Goal: Task Accomplishment & Management: Use online tool/utility

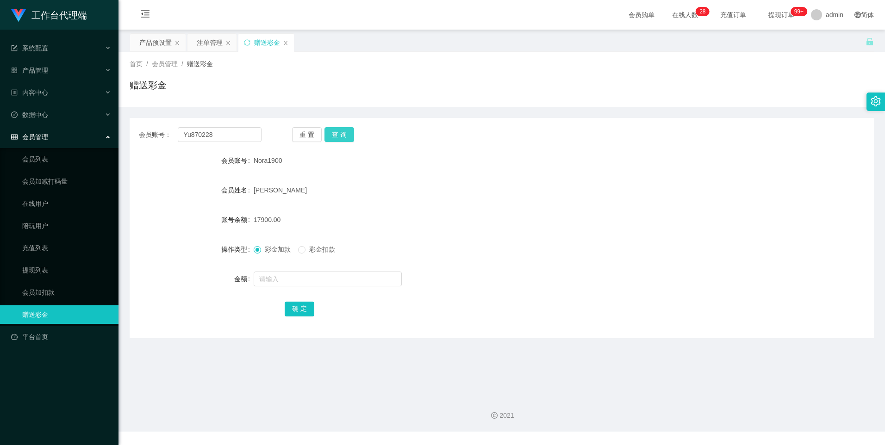
type input "Yu870228"
drag, startPoint x: 332, startPoint y: 142, endPoint x: 331, endPoint y: 156, distance: 14.9
click at [332, 142] on button "查 询" at bounding box center [339, 134] width 30 height 15
click at [268, 281] on input "text" at bounding box center [328, 279] width 148 height 15
type input "3000"
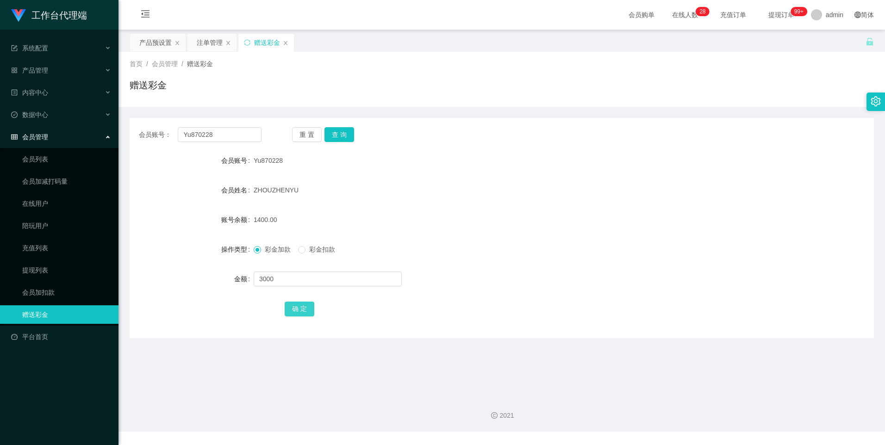
click at [305, 312] on button "确 定" at bounding box center [300, 309] width 30 height 15
click at [161, 45] on div "产品预设置" at bounding box center [155, 43] width 32 height 18
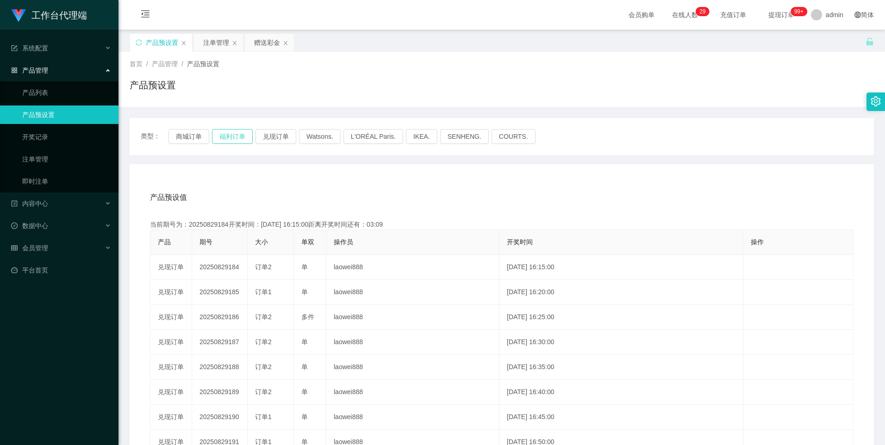
click at [239, 137] on button "福利订单" at bounding box center [232, 136] width 41 height 15
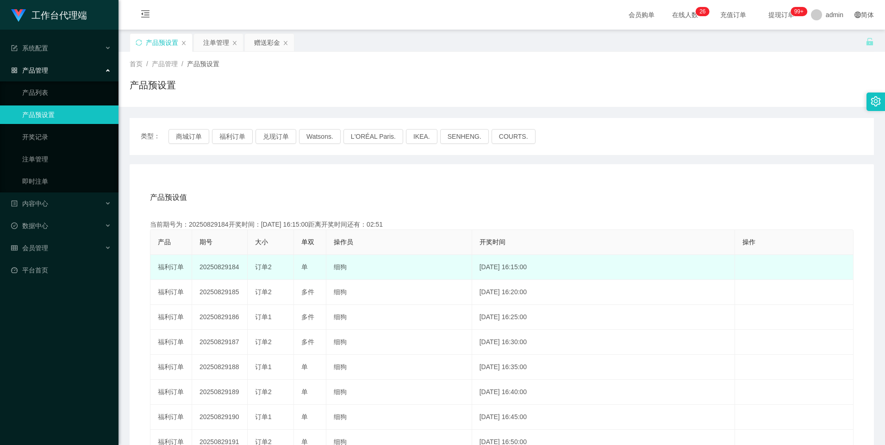
click at [214, 269] on td "20250829184" at bounding box center [220, 267] width 56 height 25
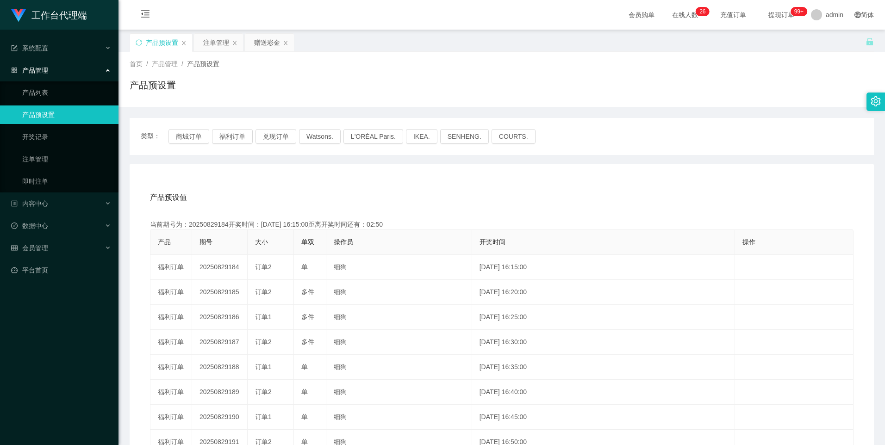
copy td "20250829184"
click at [258, 42] on div "赠送彩金" at bounding box center [267, 43] width 26 height 18
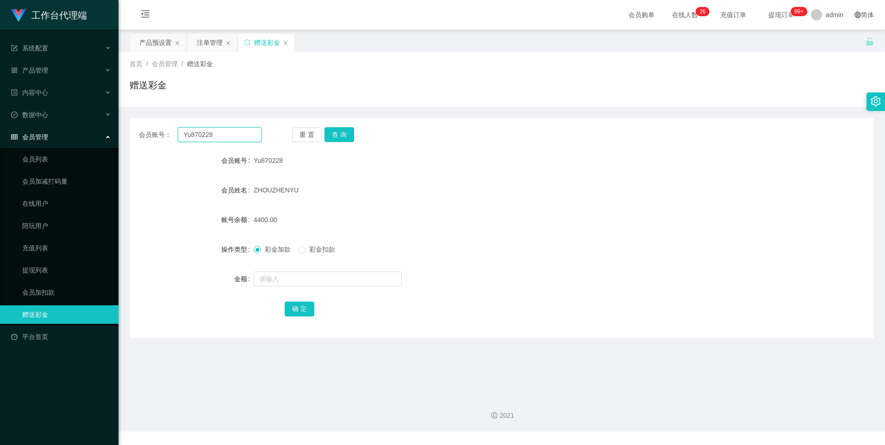
click at [242, 137] on input "Yu870228" at bounding box center [219, 134] width 83 height 15
drag, startPoint x: 206, startPoint y: 38, endPoint x: 211, endPoint y: 48, distance: 11.2
click at [206, 38] on div "注单管理" at bounding box center [210, 43] width 26 height 18
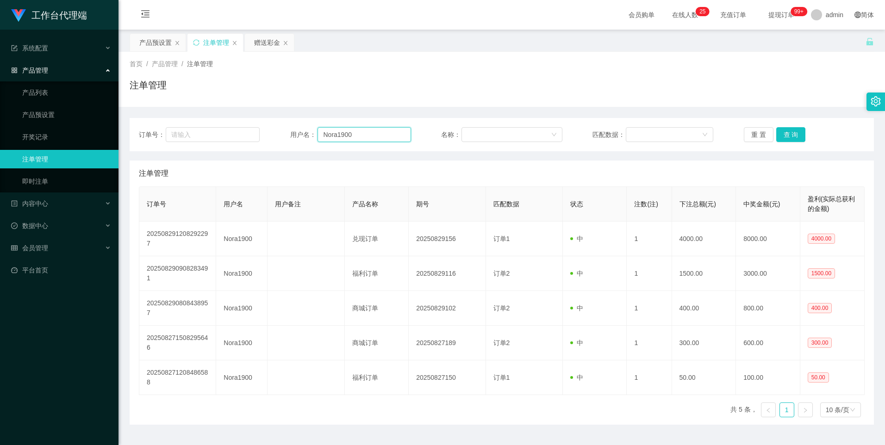
click at [372, 137] on input "Nora1900" at bounding box center [365, 134] width 94 height 15
paste input "Yu870228"
type input "Yu870228"
drag, startPoint x: 794, startPoint y: 136, endPoint x: 818, endPoint y: 82, distance: 59.0
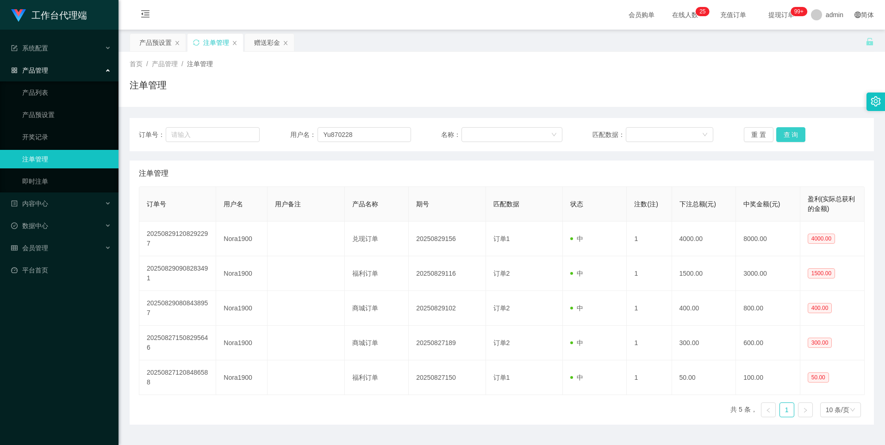
click at [794, 136] on button "查 询" at bounding box center [791, 134] width 30 height 15
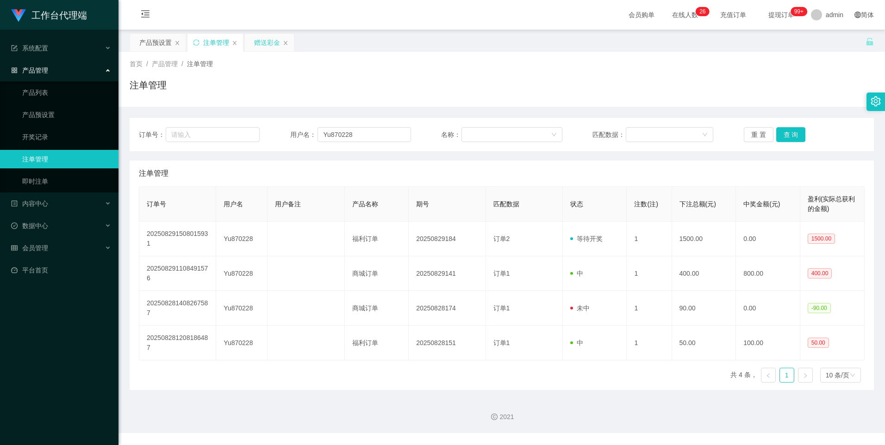
click at [264, 41] on div "赠送彩金" at bounding box center [267, 43] width 26 height 18
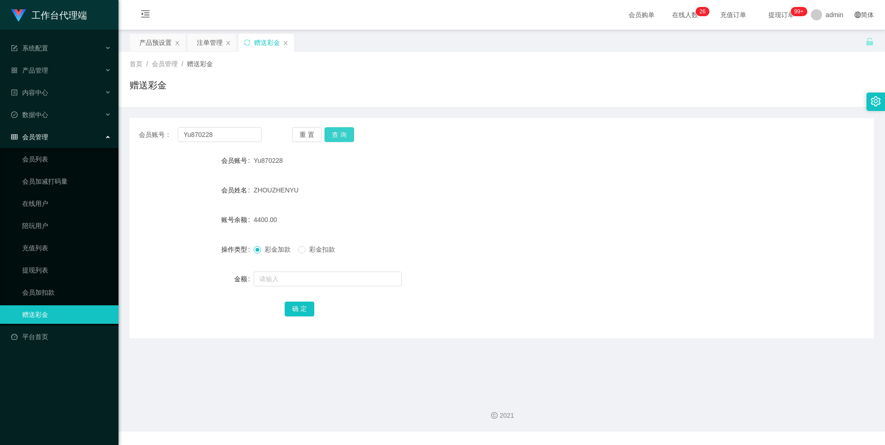
click at [347, 137] on button "查 询" at bounding box center [339, 134] width 30 height 15
click at [335, 134] on button "查 询" at bounding box center [339, 134] width 30 height 15
